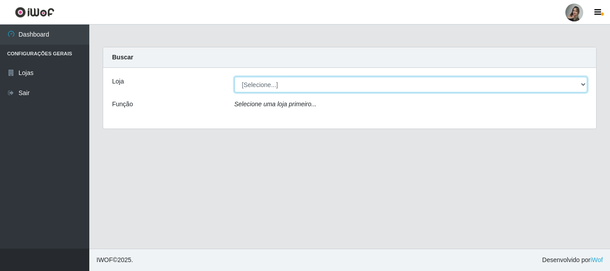
click at [582, 83] on select "[Selecione...] Supermercado Sao Francisco - Amarante" at bounding box center [410, 85] width 353 height 16
select select "383"
click at [234, 77] on select "[Selecione...] Supermercado Sao Francisco - Amarante" at bounding box center [410, 85] width 353 height 16
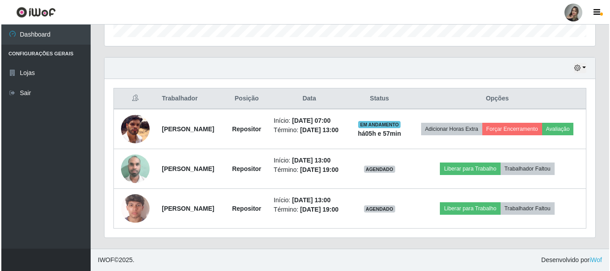
scroll to position [293, 0]
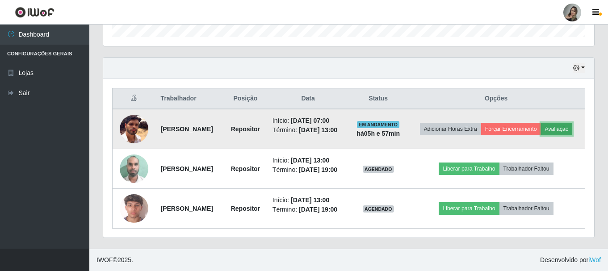
click at [541, 134] on button "Avaliação" at bounding box center [557, 129] width 32 height 13
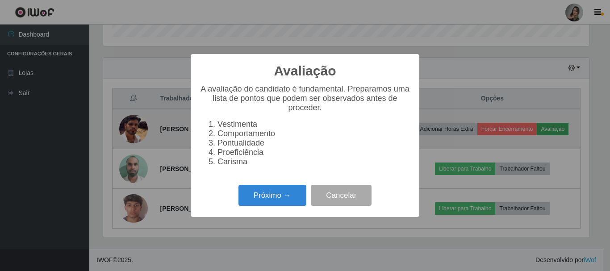
scroll to position [185, 486]
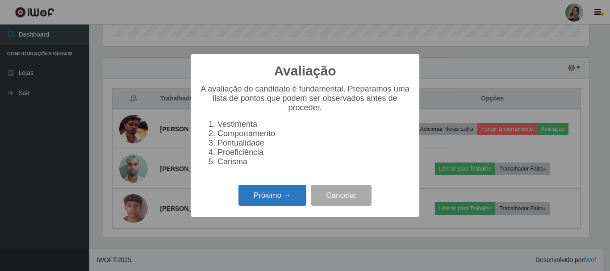
click at [285, 205] on button "Próximo →" at bounding box center [272, 195] width 68 height 21
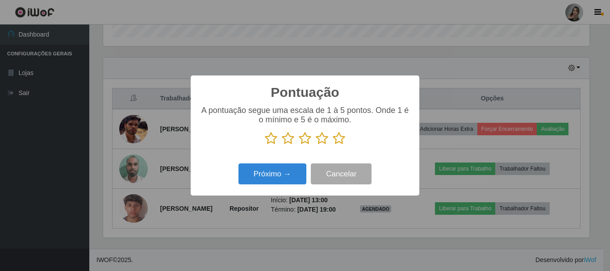
click at [307, 144] on icon at bounding box center [305, 138] width 13 height 13
click at [299, 145] on input "radio" at bounding box center [299, 145] width 0 height 0
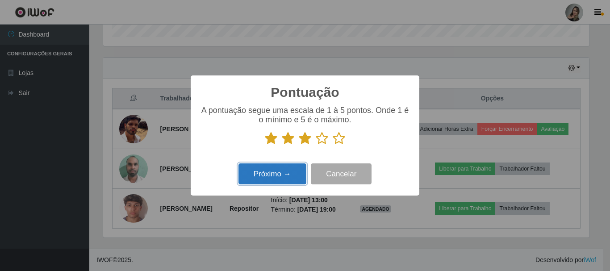
click at [281, 177] on button "Próximo →" at bounding box center [272, 173] width 68 height 21
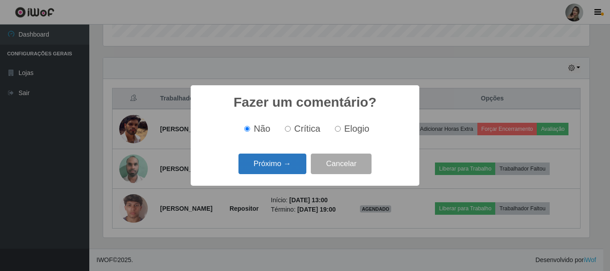
click at [292, 173] on button "Próximo →" at bounding box center [272, 164] width 68 height 21
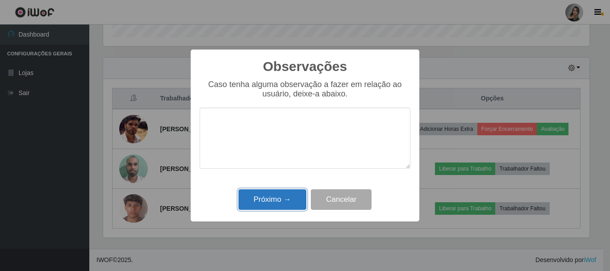
click at [295, 196] on button "Próximo →" at bounding box center [272, 199] width 68 height 21
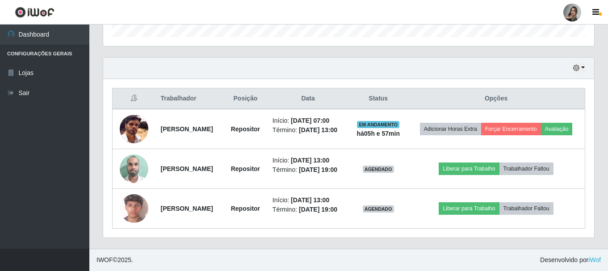
scroll to position [282, 0]
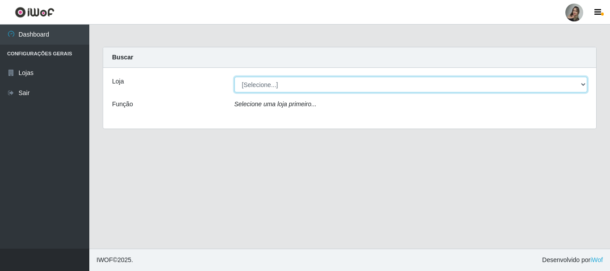
click at [580, 84] on select "[Selecione...] Supermercado Sao Francisco - Amarante" at bounding box center [410, 85] width 353 height 16
select select "383"
click at [234, 77] on select "[Selecione...] Supermercado Sao Francisco - Amarante" at bounding box center [410, 85] width 353 height 16
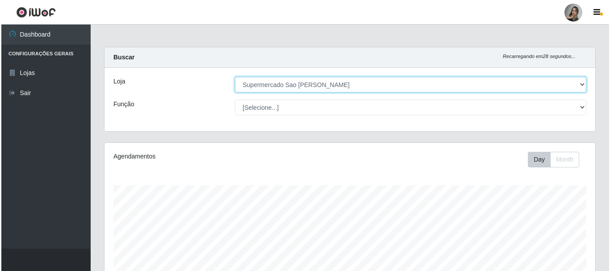
scroll to position [237, 0]
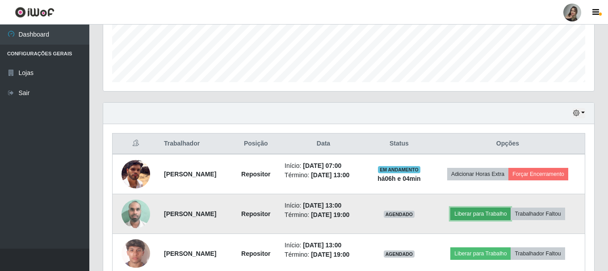
click at [489, 209] on button "Liberar para Trabalho" at bounding box center [480, 214] width 60 height 13
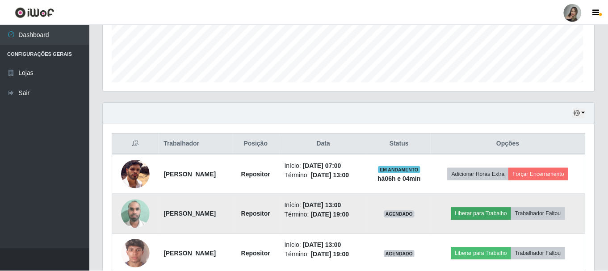
scroll to position [185, 486]
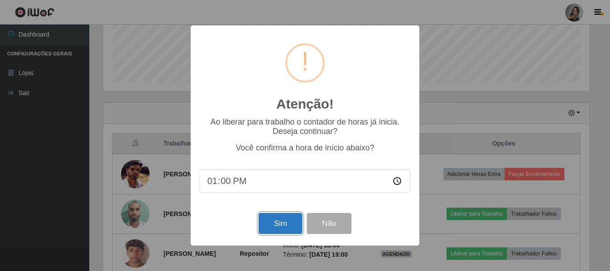
click at [276, 229] on button "Sim" at bounding box center [280, 223] width 43 height 21
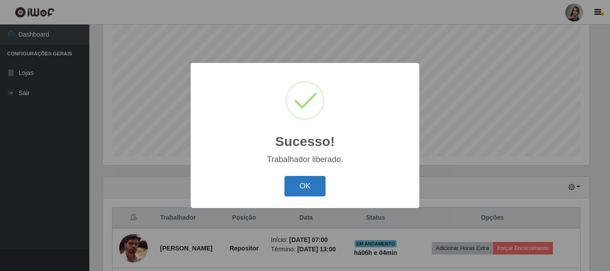
click at [316, 183] on button "OK" at bounding box center [305, 186] width 42 height 21
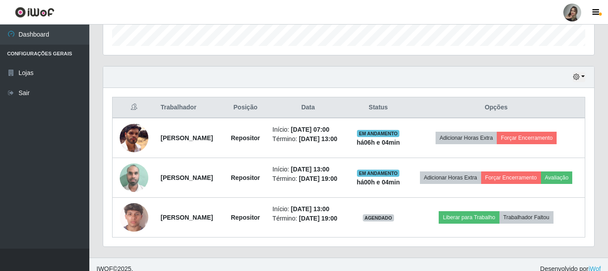
scroll to position [297, 0]
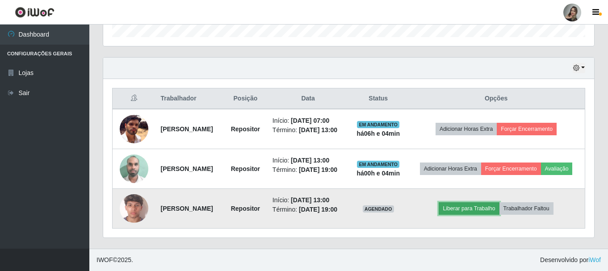
click at [486, 212] on button "Liberar para Trabalho" at bounding box center [468, 208] width 60 height 13
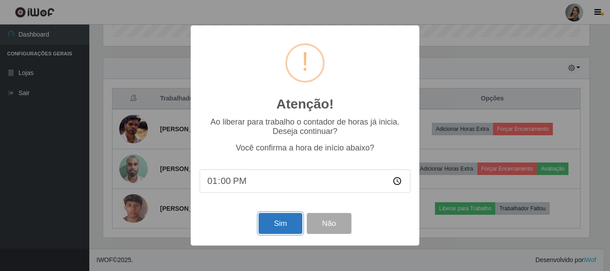
click at [282, 229] on button "Sim" at bounding box center [280, 223] width 43 height 21
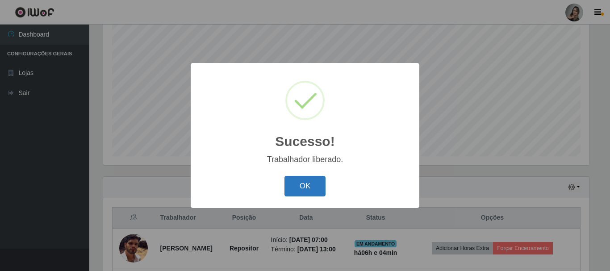
click at [309, 191] on button "OK" at bounding box center [305, 186] width 42 height 21
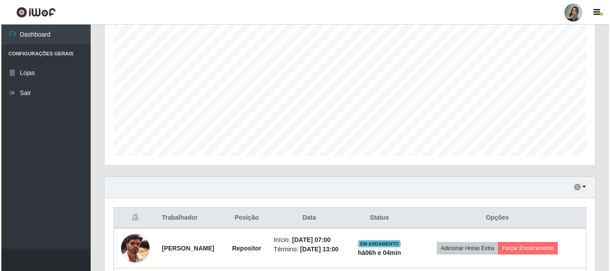
scroll to position [302, 0]
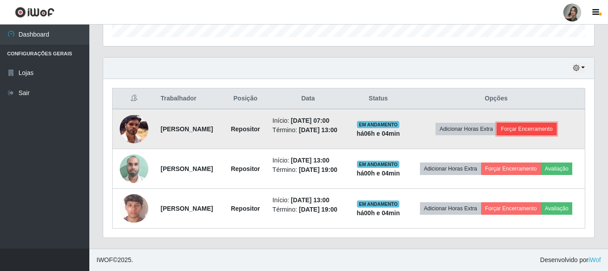
click at [530, 123] on button "Forçar Encerramento" at bounding box center [527, 129] width 60 height 13
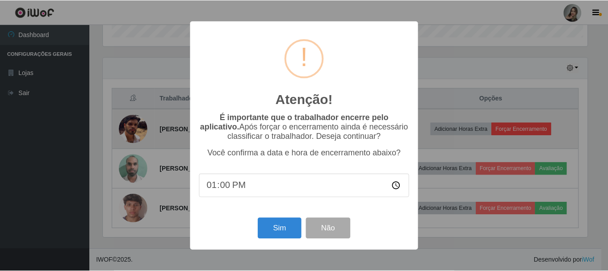
scroll to position [185, 486]
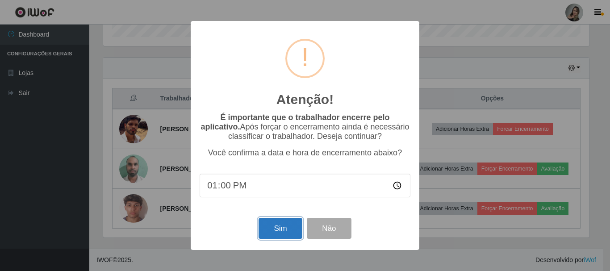
click at [277, 226] on button "Sim" at bounding box center [280, 228] width 43 height 21
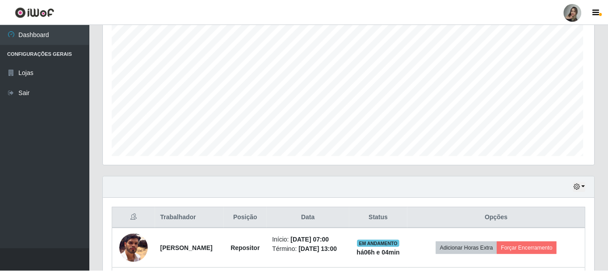
scroll to position [0, 0]
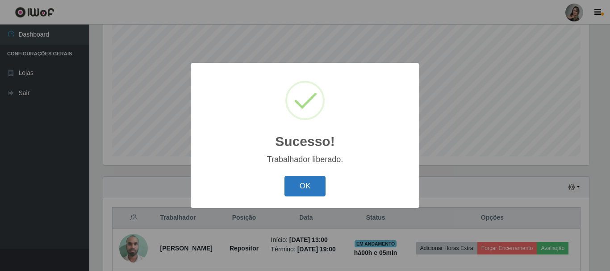
click at [304, 189] on button "OK" at bounding box center [305, 186] width 42 height 21
